Goal: Navigation & Orientation: Find specific page/section

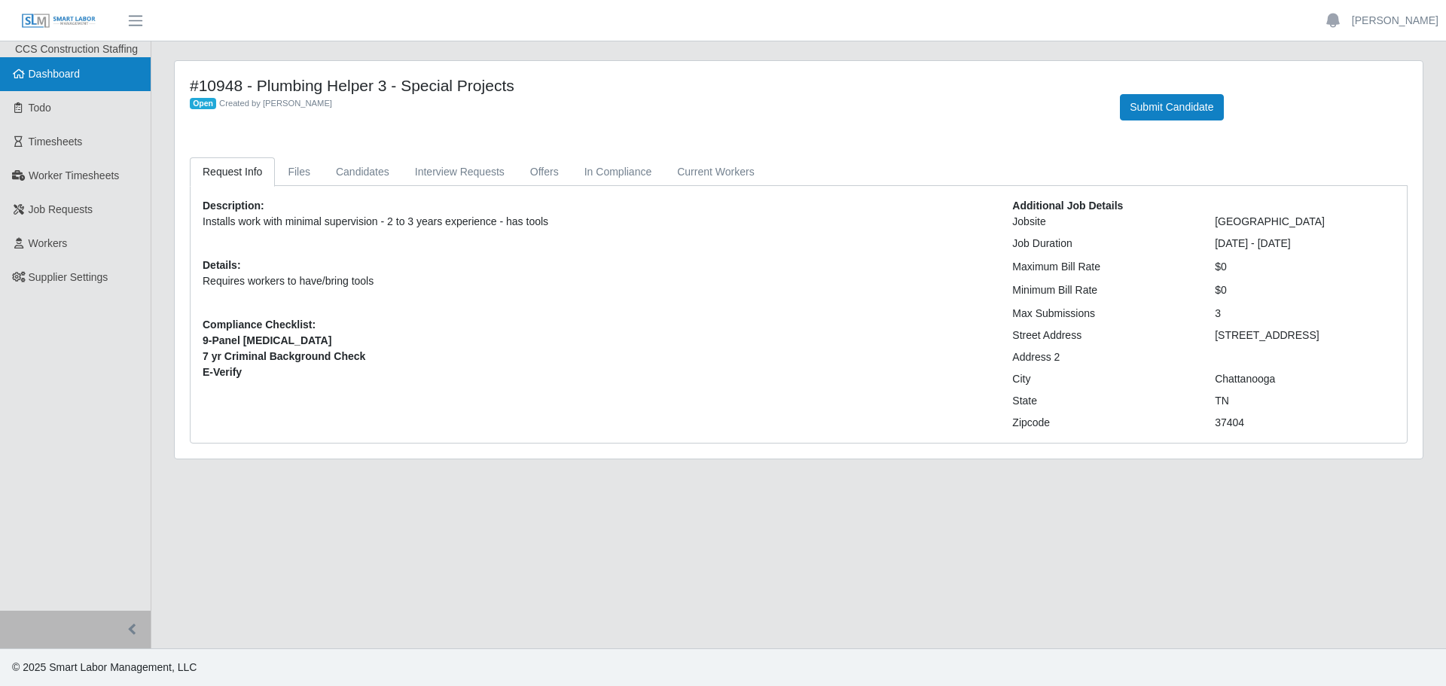
click at [42, 70] on span "Dashboard" at bounding box center [55, 74] width 52 height 12
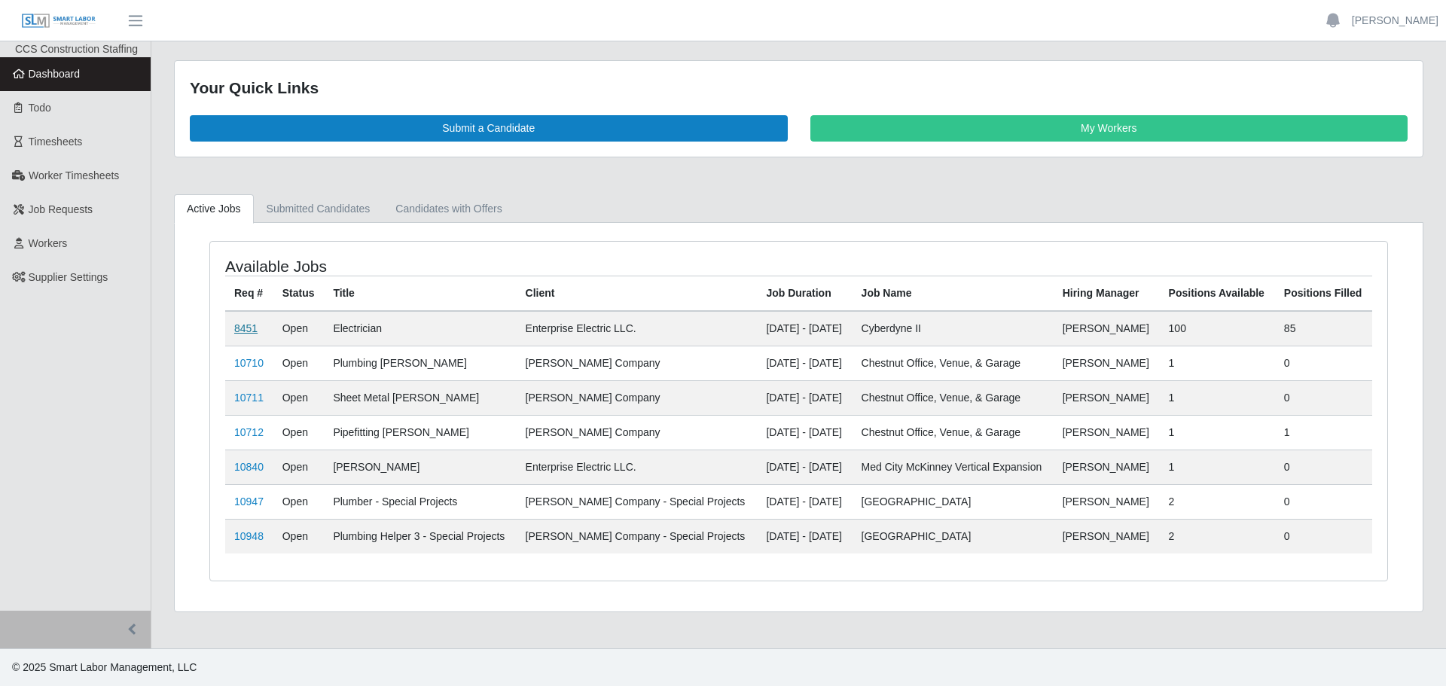
click at [252, 329] on link "8451" at bounding box center [245, 328] width 23 height 12
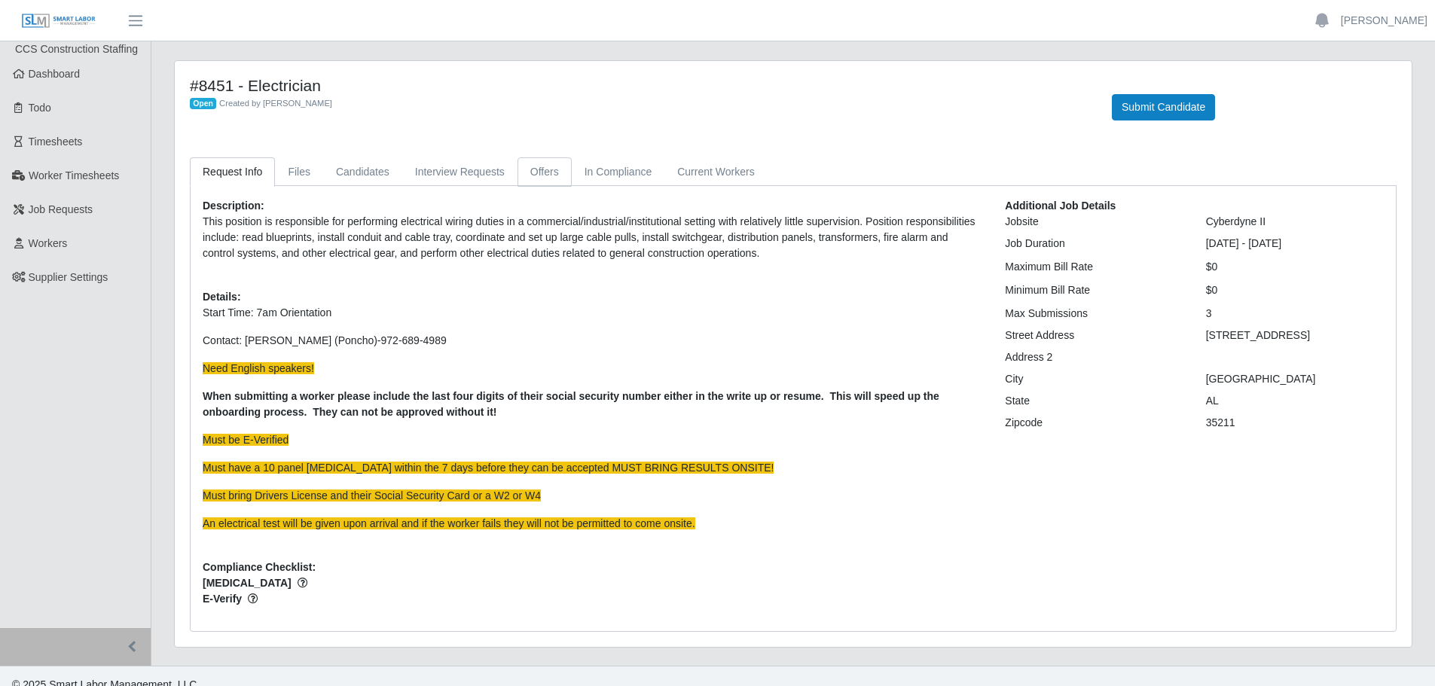
click at [529, 184] on link "Offers" at bounding box center [544, 171] width 54 height 29
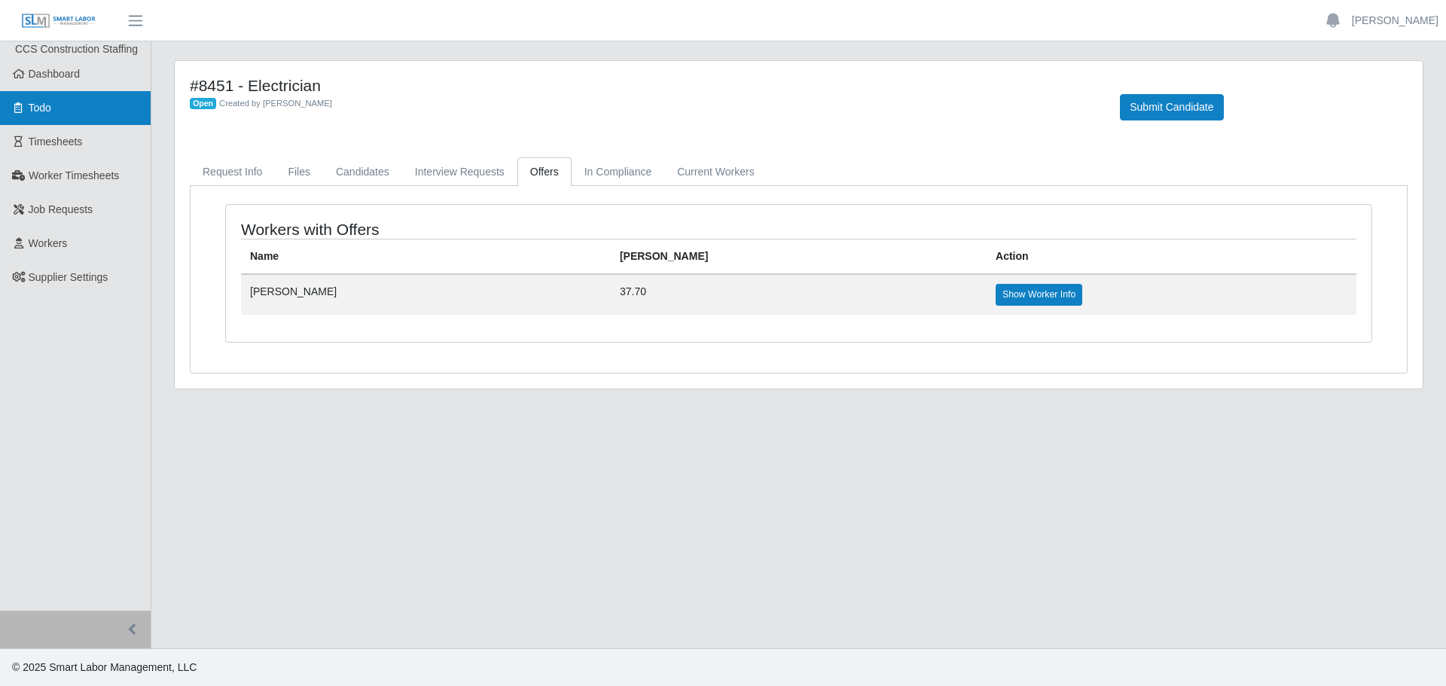
click at [81, 91] on link "Todo" at bounding box center [75, 108] width 151 height 34
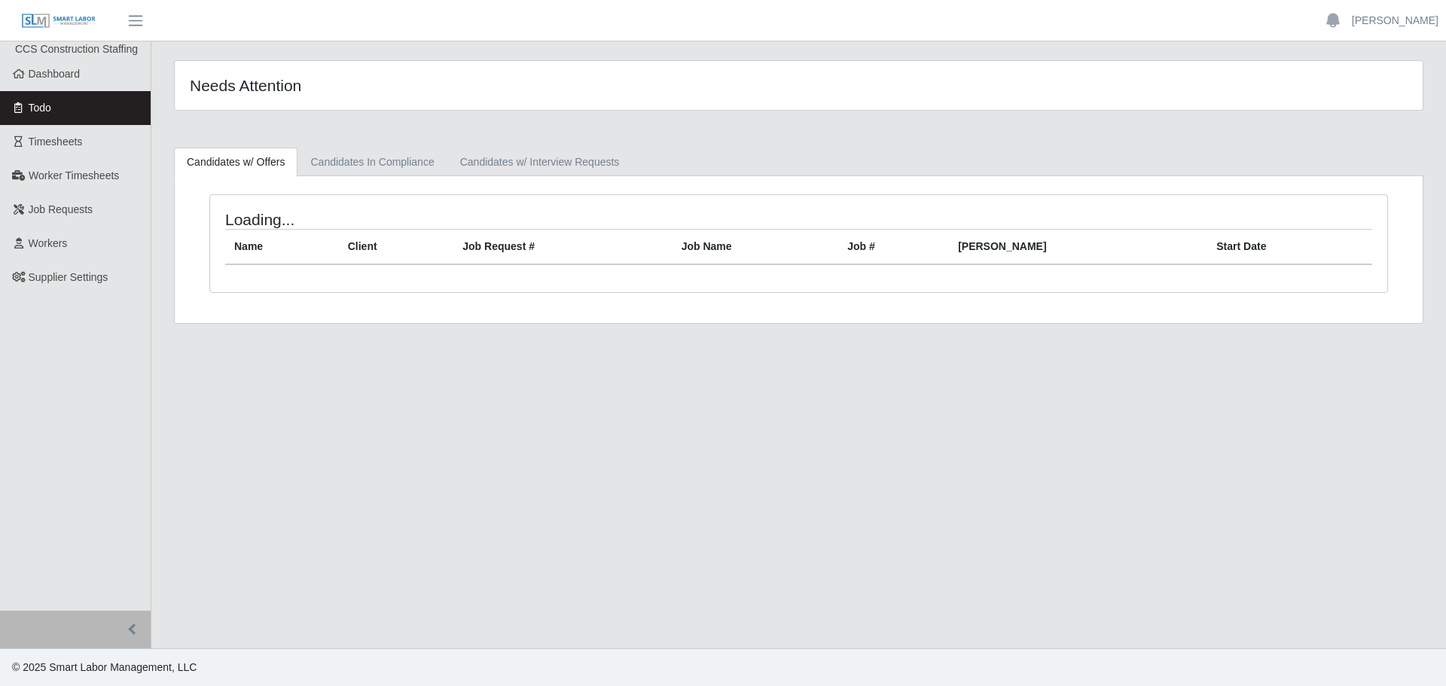
click at [79, 79] on span "Dashboard" at bounding box center [55, 74] width 52 height 12
